Goal: Task Accomplishment & Management: Use online tool/utility

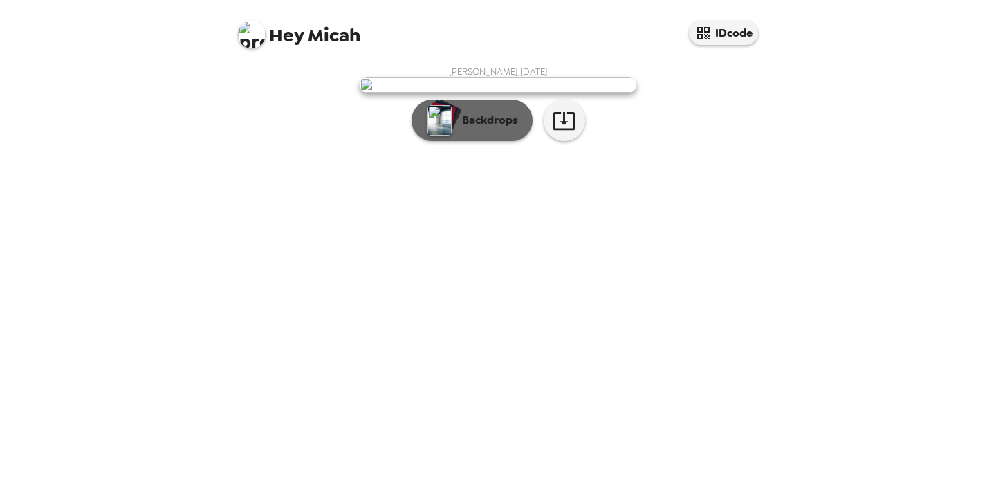
click at [505, 141] on button "Backdrops" at bounding box center [472, 120] width 121 height 41
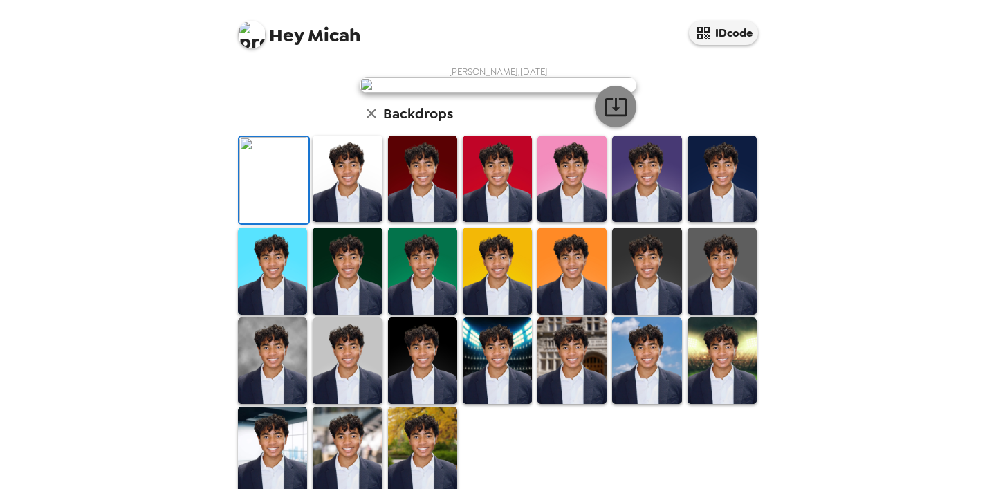
click at [620, 119] on icon "button" at bounding box center [616, 107] width 24 height 24
